Goal: Contribute content

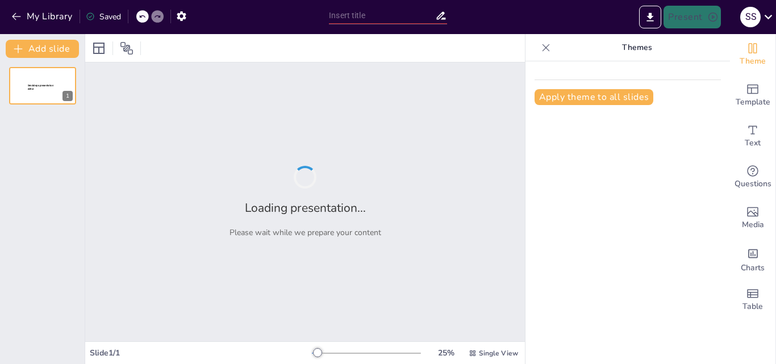
type input "Explorando el Lenguaje: Un Mundo de Significados"
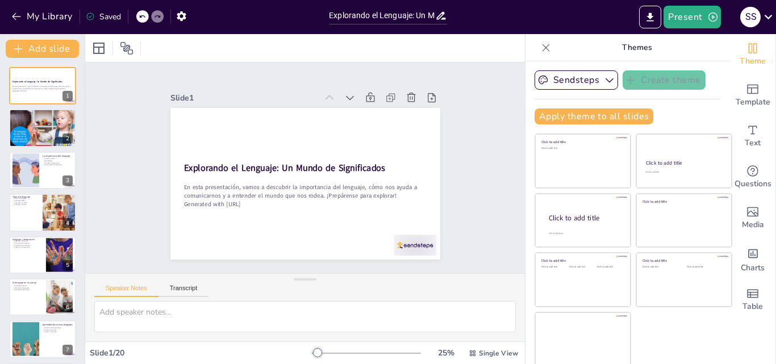
checkbox input "true"
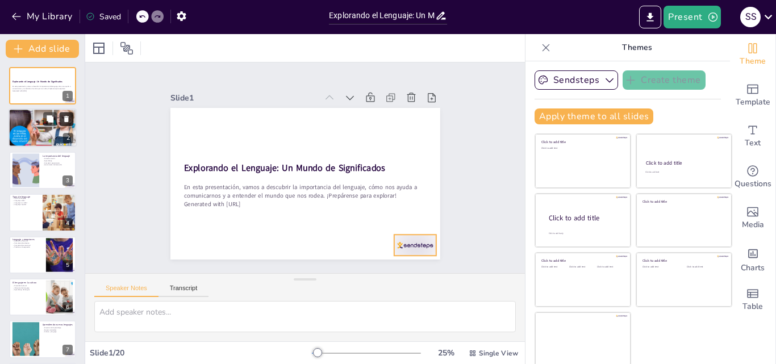
checkbox input "true"
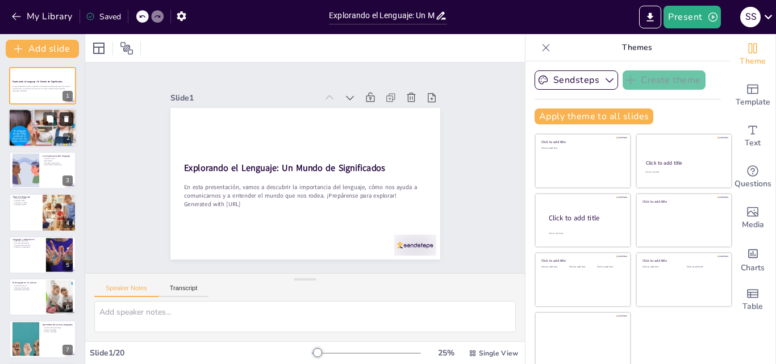
checkbox input "true"
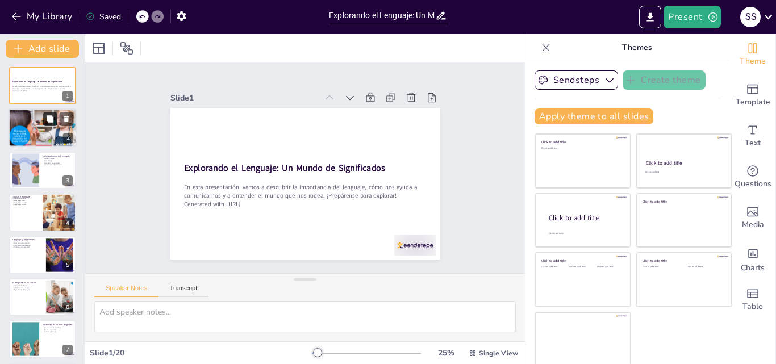
click at [53, 124] on button at bounding box center [50, 119] width 14 height 14
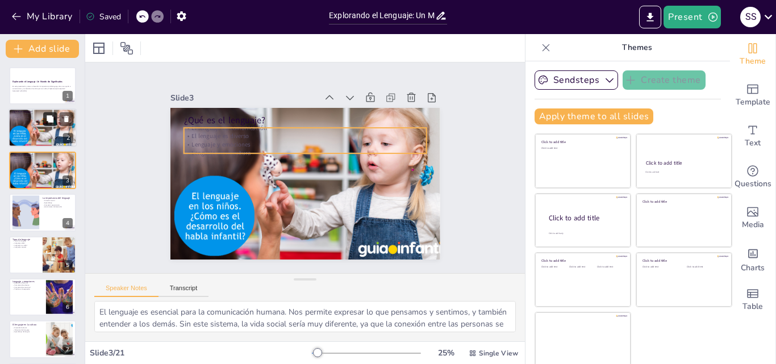
type textarea "El lenguaje es esencial para la comunicación humana. Nos permite expresar lo qu…"
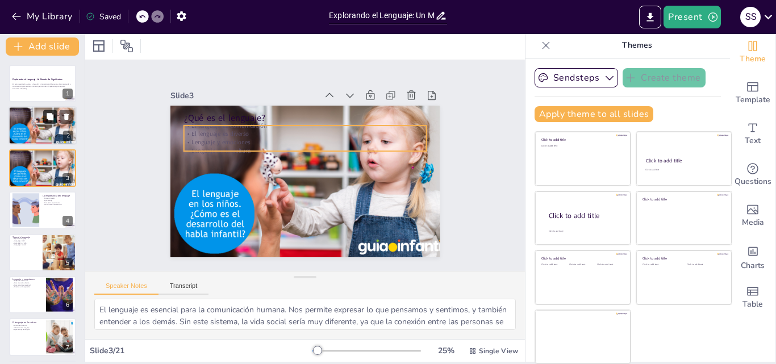
checkbox input "true"
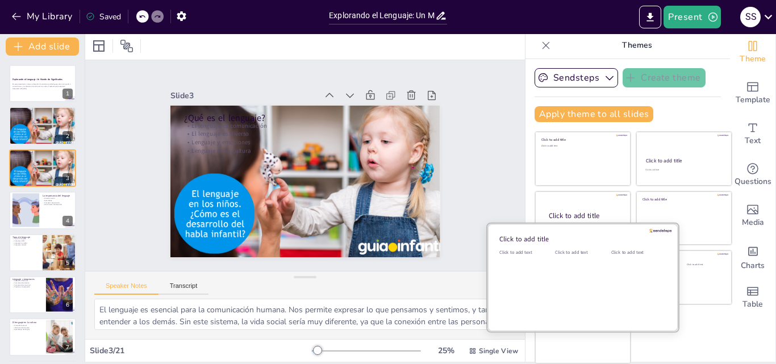
checkbox input "true"
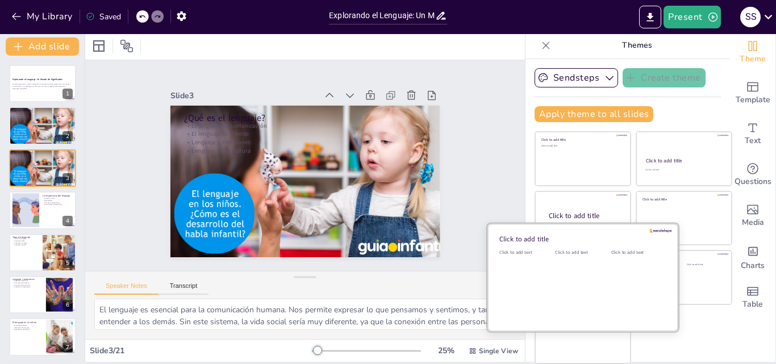
checkbox input "true"
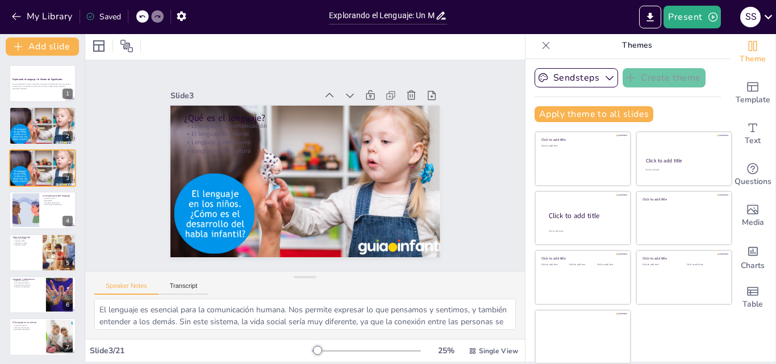
checkbox input "true"
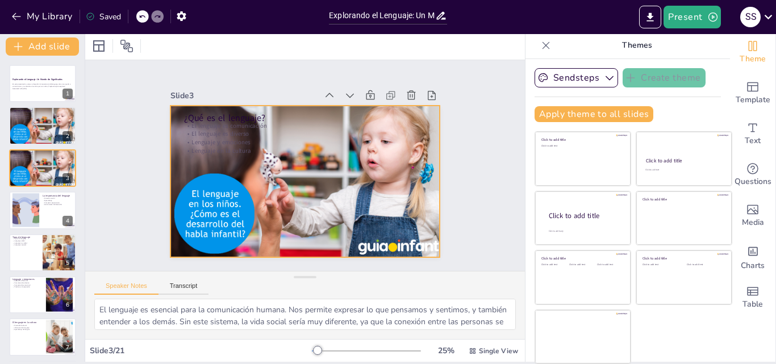
checkbox input "true"
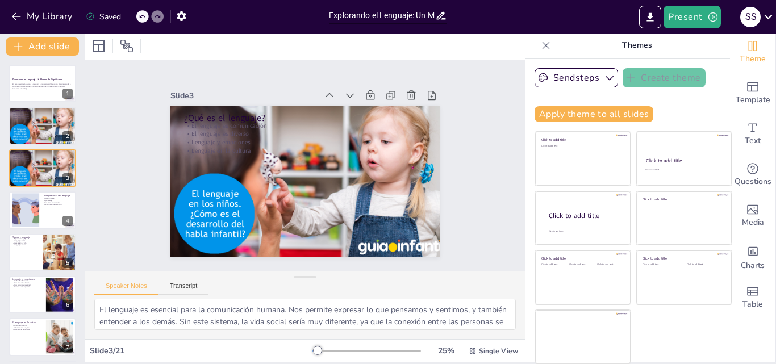
checkbox input "true"
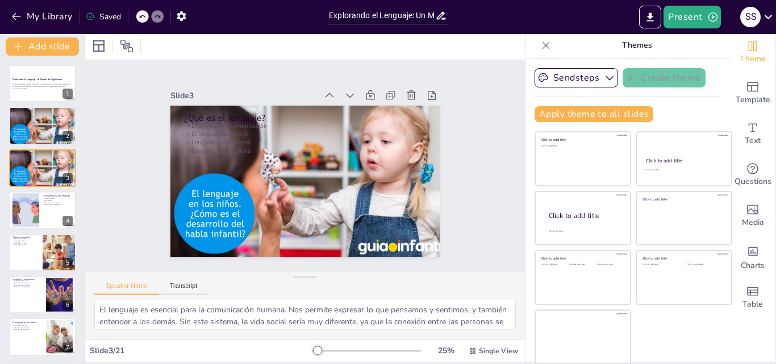
checkbox input "true"
